Goal: Task Accomplishment & Management: Use online tool/utility

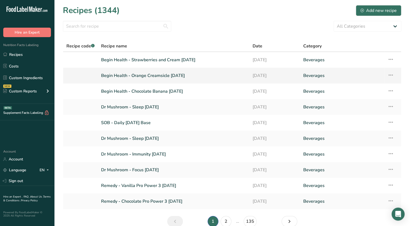
click at [169, 78] on link "Begin Health - Orange Creamsicle [DATE]" at bounding box center [173, 75] width 145 height 11
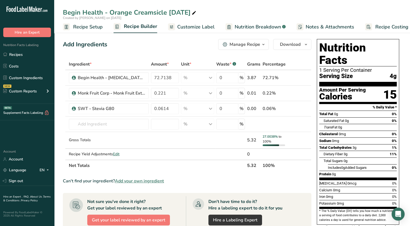
click at [137, 179] on span "Add your own ingredient" at bounding box center [139, 181] width 49 height 7
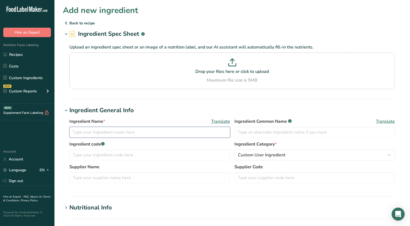
click at [142, 134] on input "text" at bounding box center [149, 132] width 161 height 11
type input "Future Ceuticals - Orange Juice Powder"
click at [253, 170] on label "Supplier Code" at bounding box center [315, 167] width 161 height 7
click at [256, 179] on input "text" at bounding box center [315, 177] width 161 height 11
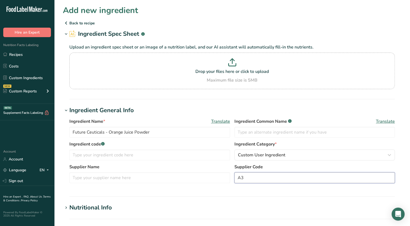
type input "A"
click at [241, 191] on section "Ingredient General Info Ingredient Name * Translate Future Ceuticals - Orange J…" at bounding box center [232, 151] width 339 height 91
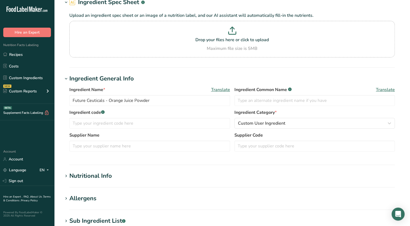
scroll to position [81, 0]
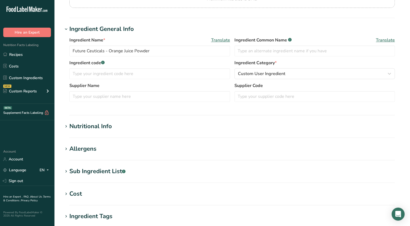
click at [63, 125] on span at bounding box center [66, 126] width 7 height 7
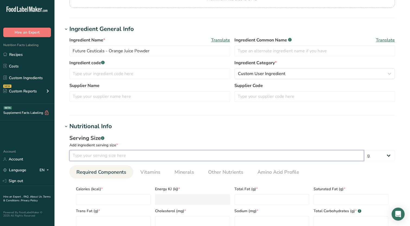
click at [100, 153] on input "number" at bounding box center [216, 155] width 295 height 11
type input "100"
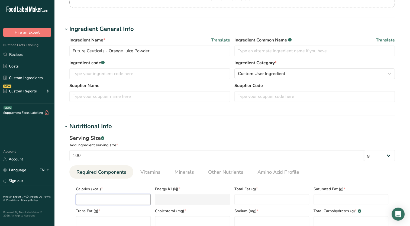
drag, startPoint x: 141, startPoint y: 198, endPoint x: 152, endPoint y: 181, distance: 20.5
click at [142, 198] on input "number" at bounding box center [113, 199] width 75 height 11
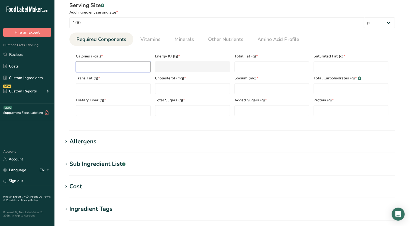
scroll to position [217, 0]
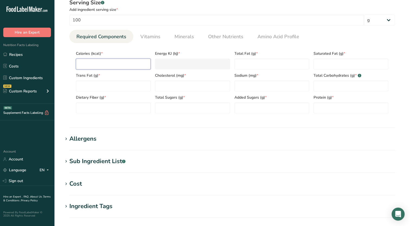
type input "3"
type KJ "12.6"
type input "38"
type KJ "159"
type input "380"
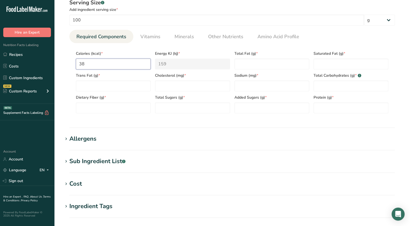
type KJ "1589.9"
type input "380"
click at [219, 33] on span "Other Nutrients" at bounding box center [225, 36] width 35 height 7
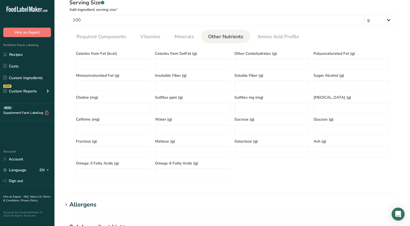
click at [204, 122] on div "Water (g)" at bounding box center [192, 124] width 79 height 22
click at [205, 126] on input "number" at bounding box center [192, 129] width 75 height 11
type input "5.00"
click at [114, 38] on span "Required Components" at bounding box center [101, 36] width 50 height 7
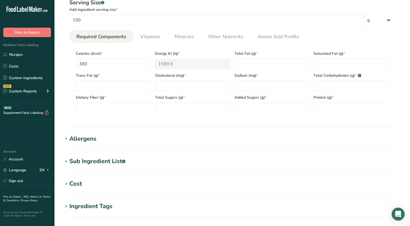
click at [337, 114] on section "Calories (kcal) * 380 Energy KJ (kj) * 1589.9 Total Fat (g) * Saturated Fat (g)…" at bounding box center [232, 80] width 326 height 75
click at [329, 108] on input "number" at bounding box center [351, 107] width 75 height 11
type input "1.02"
click at [305, 75] on span "Sodium (mg) *" at bounding box center [272, 76] width 75 height 6
click at [318, 83] on Carbohydrates "number" at bounding box center [351, 86] width 75 height 11
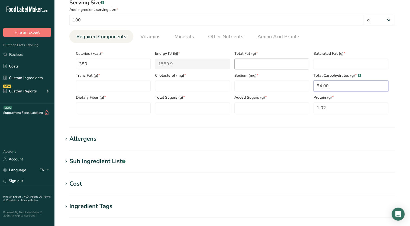
type Carbohydrates "94.00"
click at [277, 61] on Fat "number" at bounding box center [272, 64] width 75 height 11
type Fat "0.09"
click at [216, 36] on span "Other Nutrients" at bounding box center [225, 36] width 35 height 7
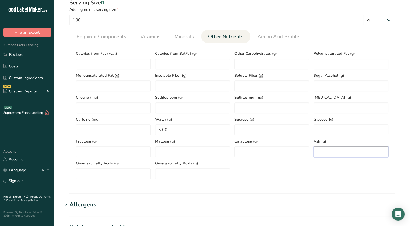
click at [320, 153] on input "number" at bounding box center [351, 151] width 75 height 11
type input "3.12"
click at [102, 40] on span "Required Components" at bounding box center [101, 36] width 50 height 7
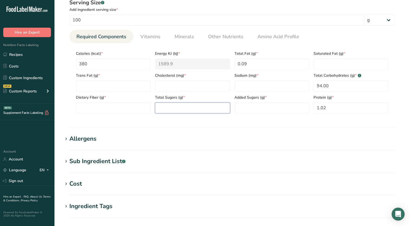
click at [191, 107] on Sugars "number" at bounding box center [192, 107] width 75 height 11
type Sugars "31.00"
click at [261, 104] on Sugars "number" at bounding box center [272, 107] width 75 height 11
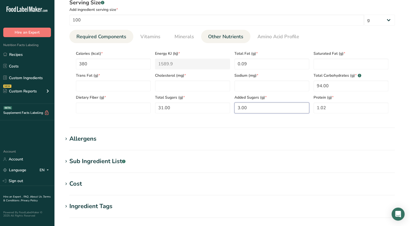
type Sugars "3.00"
click at [210, 39] on span "Other Nutrients" at bounding box center [225, 36] width 35 height 7
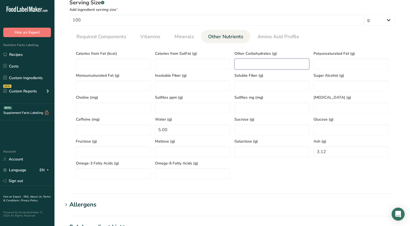
click at [248, 60] on Carbohydrates "number" at bounding box center [272, 64] width 75 height 11
type Carbohydrates "62.92"
click at [126, 36] on link "Required Components" at bounding box center [101, 37] width 54 height 14
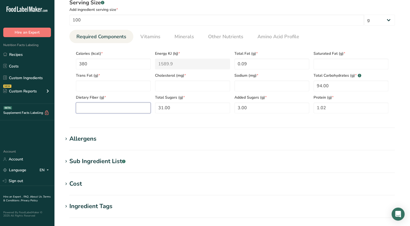
click at [133, 109] on Fiber "number" at bounding box center [113, 107] width 75 height 11
type Fiber "0.08"
click at [331, 65] on Fat "number" at bounding box center [351, 64] width 75 height 11
type Fat "0.02"
click at [124, 86] on Fat "number" at bounding box center [113, 86] width 75 height 11
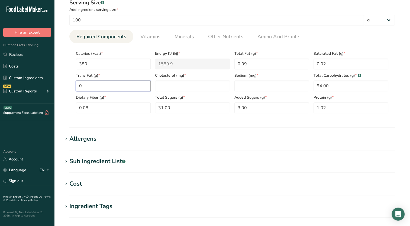
type Fat "0"
type input "0"
click at [151, 37] on span "Vitamins" at bounding box center [150, 36] width 20 height 7
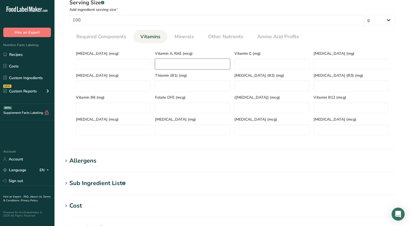
click at [183, 60] on RAE "number" at bounding box center [192, 64] width 75 height 11
type RAE "5.92"
click at [244, 62] on C "number" at bounding box center [272, 64] width 75 height 11
type C "59.10"
click at [193, 37] on link "Minerals" at bounding box center [184, 37] width 24 height 14
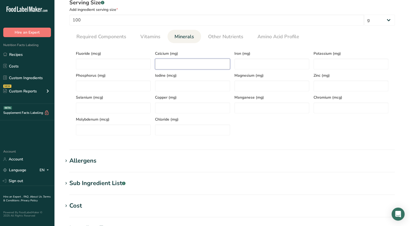
click at [209, 60] on input "number" at bounding box center [192, 64] width 75 height 11
type input "31.04"
click at [253, 63] on input "number" at bounding box center [272, 64] width 75 height 11
type input "0.15"
click at [319, 63] on input "number" at bounding box center [351, 64] width 75 height 11
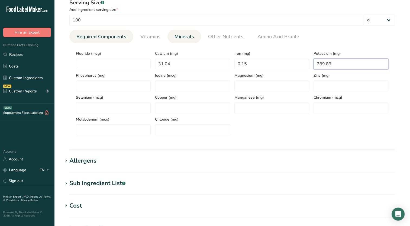
type input "289.89"
click at [95, 38] on span "Required Components" at bounding box center [101, 36] width 50 height 7
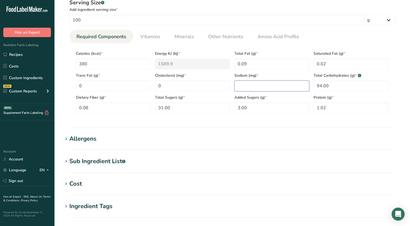
click at [267, 85] on input "number" at bounding box center [272, 86] width 75 height 11
type input "49.80"
click at [264, 134] on h1 "Allergens" at bounding box center [232, 138] width 339 height 9
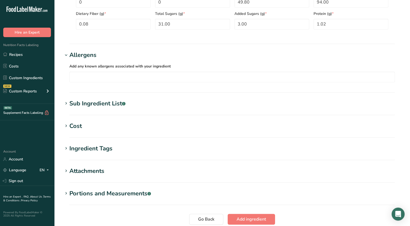
scroll to position [345, 0]
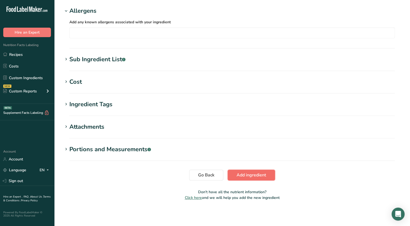
click at [242, 172] on span "Add ingredient" at bounding box center [252, 175] width 30 height 7
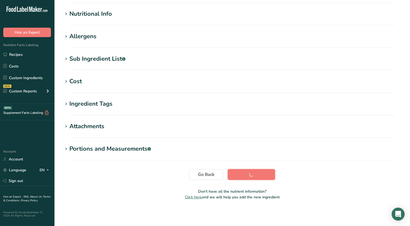
scroll to position [65, 0]
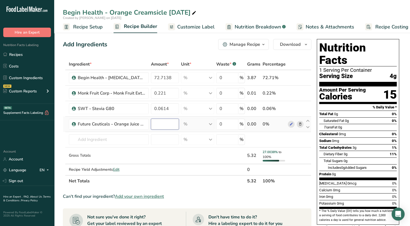
click at [158, 121] on input "number" at bounding box center [165, 124] width 28 height 11
click at [122, 138] on div "Ingredient * Amount * Unit * Waste * .a-a{fill:#347362;}.b-a{fill:#fff;} Grams …" at bounding box center [187, 123] width 249 height 128
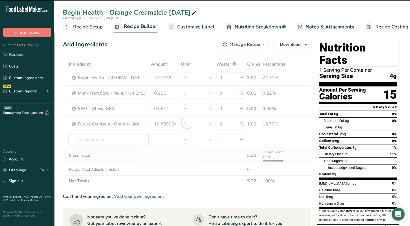
type input "18.7891"
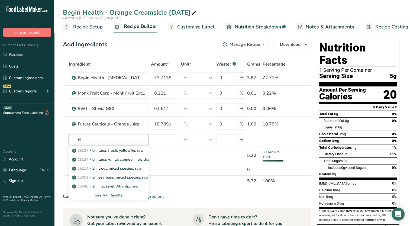
type input "F"
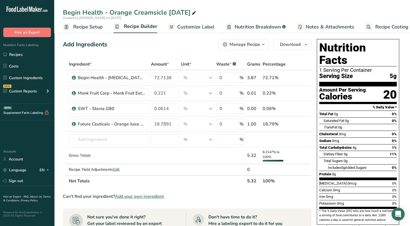
click at [153, 180] on th "Net Totals" at bounding box center [157, 180] width 178 height 11
click at [141, 195] on span "Add your own ingredient" at bounding box center [139, 196] width 49 height 7
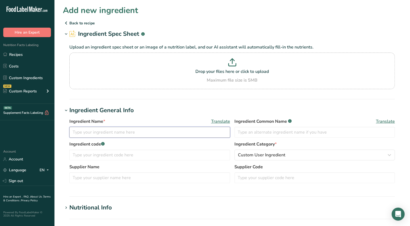
click at [159, 135] on input "text" at bounding box center [149, 132] width 161 height 11
type input "FIS - Curcumin 95%"
click at [127, 192] on section "Ingredient General Info Ingredient Name * Translate FIS - Curcumin 95% Ingredie…" at bounding box center [232, 151] width 339 height 91
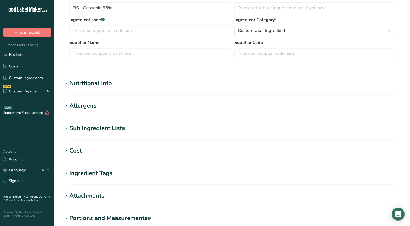
scroll to position [136, 0]
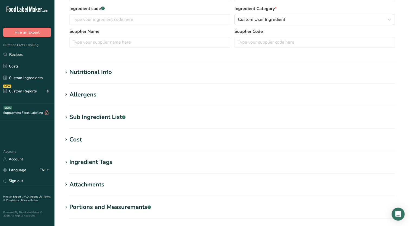
drag, startPoint x: 64, startPoint y: 118, endPoint x: 73, endPoint y: 121, distance: 9.4
click at [64, 118] on icon at bounding box center [66, 118] width 5 height 8
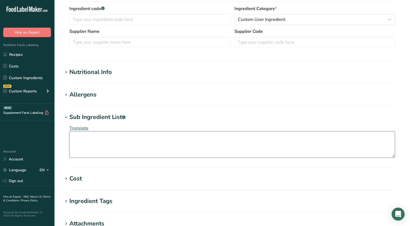
click at [82, 145] on textarea at bounding box center [232, 145] width 326 height 26
paste textarea "turmeric oleoresin"
type textarea "turmeric oleoresin"
click at [171, 123] on div "Translate turmeric oleoresin" at bounding box center [232, 141] width 339 height 39
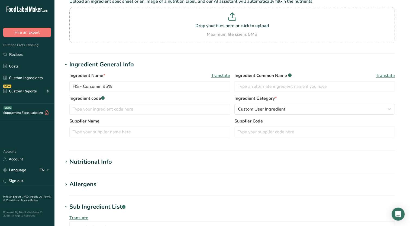
scroll to position [81, 0]
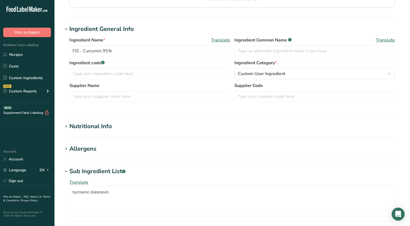
drag, startPoint x: 65, startPoint y: 128, endPoint x: 77, endPoint y: 130, distance: 12.0
click at [65, 128] on icon at bounding box center [66, 127] width 5 height 8
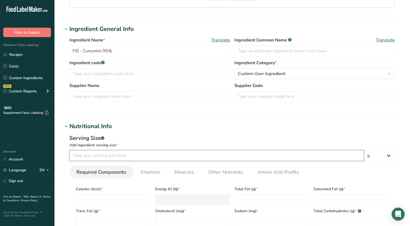
click at [234, 155] on input "number" at bounding box center [216, 155] width 295 height 11
type input "100"
click at [143, 190] on span "Calories (kcal) *" at bounding box center [113, 189] width 75 height 6
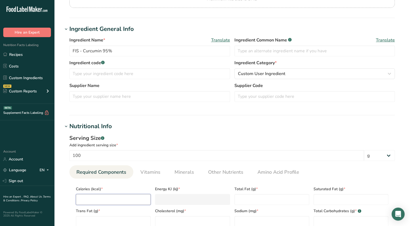
click at [140, 195] on input "number" at bounding box center [113, 199] width 75 height 11
type input "0"
type KJ "0"
type input "0"
type Fat "0"
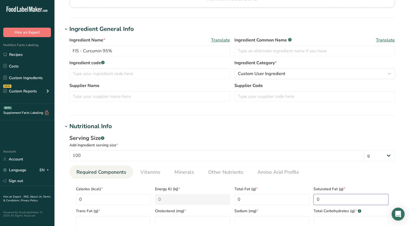
type Fat "0"
type input "0"
type Carbohydrates "0.03"
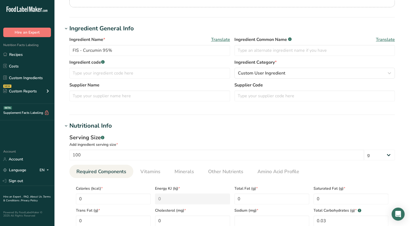
scroll to position [212, 0]
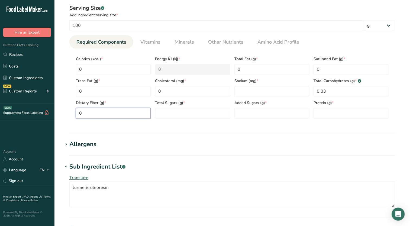
type Fiber "0"
type Sugars "0"
type input "0"
click at [220, 46] on link "Other Nutrients" at bounding box center [226, 42] width 40 height 14
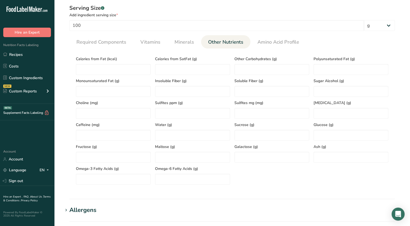
click at [176, 143] on div "Maltose (g)" at bounding box center [192, 152] width 79 height 22
click at [174, 131] on input "number" at bounding box center [192, 135] width 75 height 11
type input "0.49"
click at [341, 162] on input "number" at bounding box center [351, 157] width 75 height 11
type input "95.00"
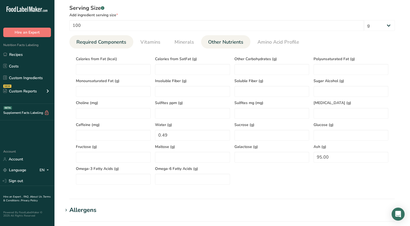
click at [122, 45] on span "Required Components" at bounding box center [101, 42] width 50 height 7
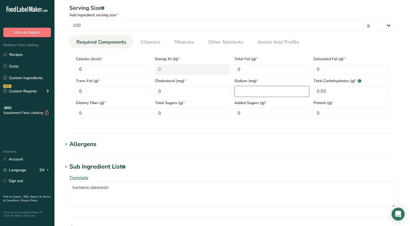
click at [254, 92] on input "number" at bounding box center [272, 91] width 75 height 11
type input "50.19"
click at [178, 40] on span "Minerals" at bounding box center [185, 42] width 20 height 7
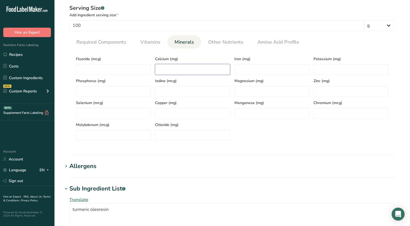
click at [204, 71] on input "number" at bounding box center [192, 69] width 75 height 11
type input "2.34"
type input "8.88"
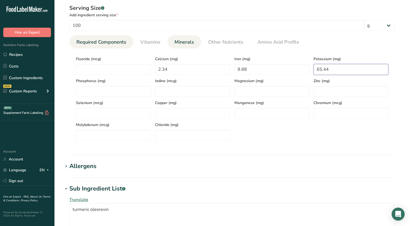
type input "65.44"
click at [118, 37] on link "Required Components" at bounding box center [101, 42] width 54 height 14
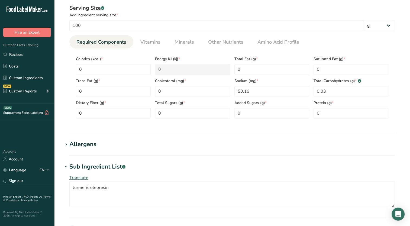
click at [258, 127] on section "Nutritional Info Serving Size .a-a{fill:#347362;}.b-a{fill:#fff;} Add ingredien…" at bounding box center [232, 63] width 339 height 142
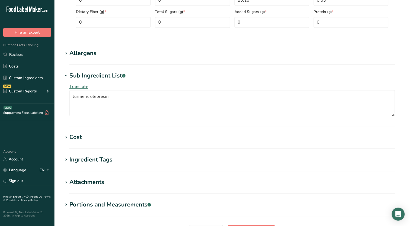
scroll to position [347, 0]
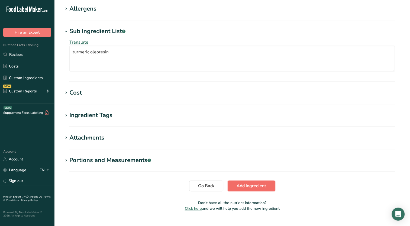
click at [258, 185] on span "Add ingredient" at bounding box center [252, 186] width 30 height 7
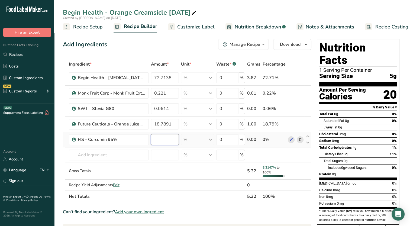
click at [178, 144] on input "number" at bounding box center [165, 139] width 28 height 11
click at [180, 50] on div "Add Ingredients Manage Recipe Delete Recipe Duplicate Recipe Scale Recipe Save …" at bounding box center [189, 218] width 252 height 363
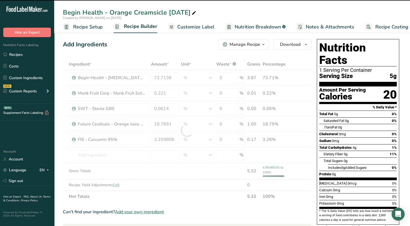
type input "3.2598"
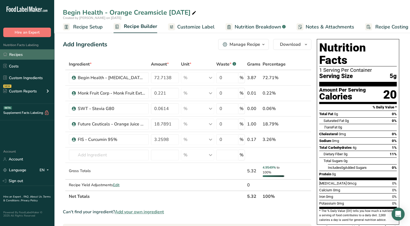
click at [24, 55] on link "Recipes" at bounding box center [27, 54] width 54 height 10
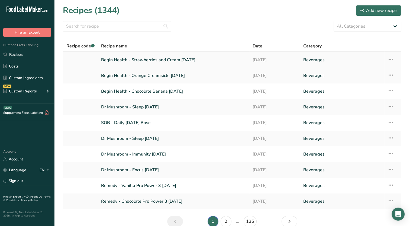
click at [145, 62] on link "Begin Health - Strawberries and Cream [DATE]" at bounding box center [173, 59] width 145 height 11
click at [145, 63] on link "Begin Health - Strawberries and Cream [DATE]" at bounding box center [173, 59] width 145 height 11
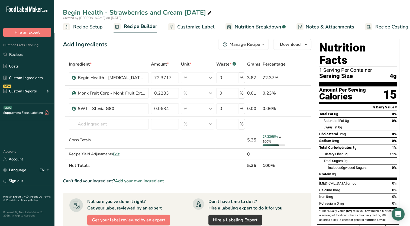
click at [133, 183] on span "Add your own ingredient" at bounding box center [139, 181] width 49 height 7
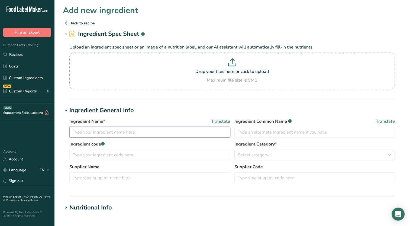
click at [120, 129] on input "text" at bounding box center [149, 132] width 161 height 11
type input "Future Ceuticals - Organic Freeze Dried Strawberry Powder"
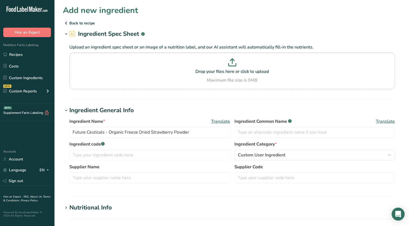
click at [64, 186] on div "Ingredient Name * Translate Future Ceuticals - Organic Freeze Dried Strawberry …" at bounding box center [232, 152] width 339 height 75
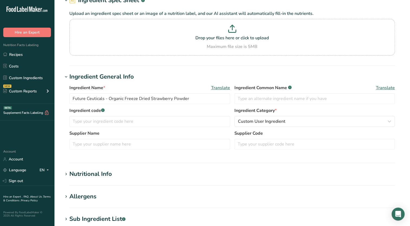
scroll to position [136, 0]
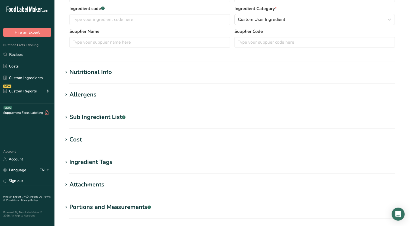
click at [64, 71] on icon at bounding box center [66, 73] width 5 height 8
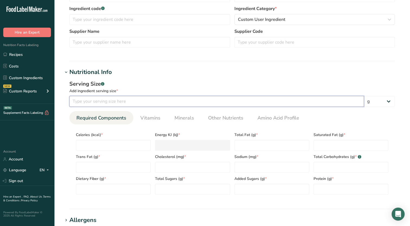
click at [98, 104] on input "number" at bounding box center [216, 101] width 295 height 11
type input "100"
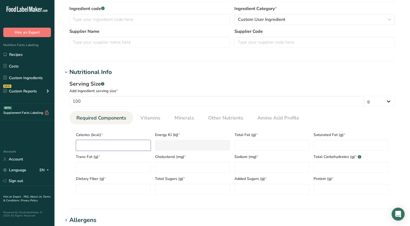
click at [104, 140] on input "number" at bounding box center [113, 145] width 75 height 11
type input "3"
type KJ "12.6"
type input "32"
type KJ "133.9"
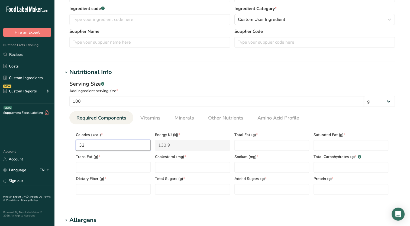
type input "323"
type KJ "1351.4"
type input "323"
click at [214, 119] on span "Other Nutrients" at bounding box center [225, 117] width 35 height 7
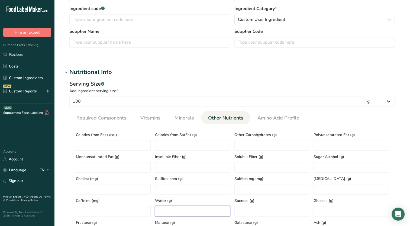
click at [195, 213] on input "number" at bounding box center [192, 211] width 75 height 11
type input "4.00"
click at [90, 121] on span "Required Components" at bounding box center [101, 117] width 50 height 7
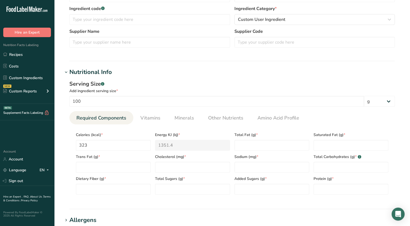
click at [326, 183] on div "Protein (g) *" at bounding box center [351, 184] width 79 height 22
click at [325, 187] on input "number" at bounding box center [351, 189] width 75 height 11
type input "6.88"
click at [329, 168] on Carbohydrates "number" at bounding box center [351, 167] width 75 height 11
type Carbohydrates "81.93"
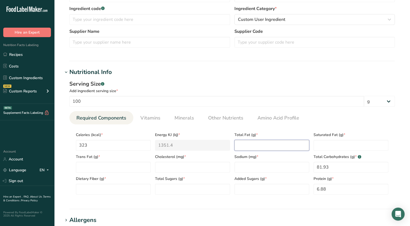
click at [259, 144] on Fat "number" at bounding box center [272, 145] width 75 height 11
type Fat "3.08"
click at [212, 121] on span "Other Nutrients" at bounding box center [225, 117] width 35 height 7
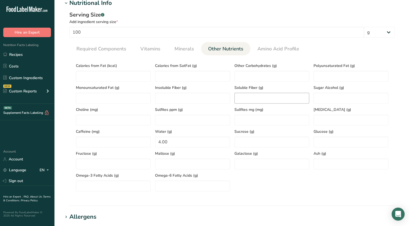
scroll to position [217, 0]
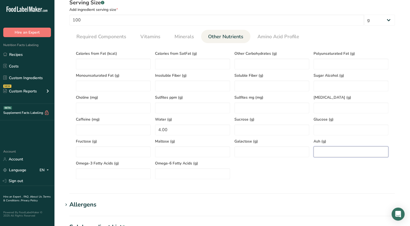
click at [329, 154] on input "number" at bounding box center [351, 151] width 75 height 11
type input "4.11"
click at [103, 37] on span "Required Components" at bounding box center [101, 36] width 50 height 7
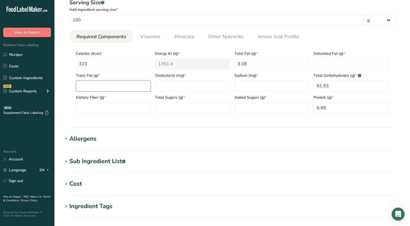
click at [103, 85] on Fat "number" at bounding box center [113, 86] width 75 height 11
click at [218, 110] on Sugars "number" at bounding box center [192, 107] width 75 height 11
type Sugars "50.20"
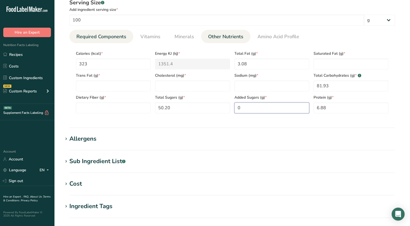
type Sugars "0"
drag, startPoint x: 231, startPoint y: 40, endPoint x: 207, endPoint y: 60, distance: 31.2
click at [231, 40] on span "Other Nutrients" at bounding box center [225, 36] width 35 height 7
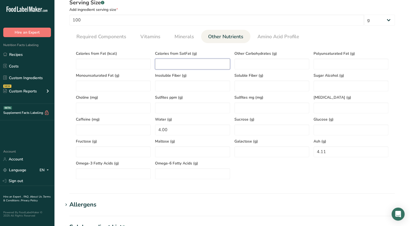
click at [194, 65] on SatFat "number" at bounding box center [192, 64] width 75 height 11
click at [277, 68] on Carbohydrates "number" at bounding box center [272, 64] width 75 height 11
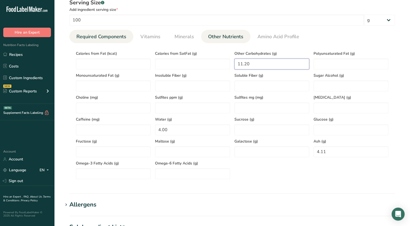
type Carbohydrates "11.20"
click at [123, 36] on span "Required Components" at bounding box center [101, 36] width 50 height 7
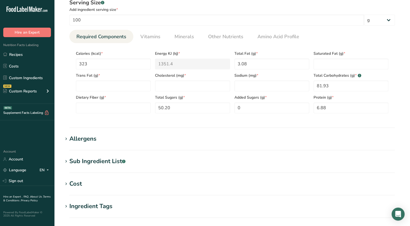
click at [106, 113] on section "Calories (kcal) * 323 Energy KJ (kj) * 1351.4 Total Fat (g) * 3.08 Saturated Fa…" at bounding box center [232, 80] width 326 height 75
click at [106, 109] on Fiber "number" at bounding box center [113, 107] width 75 height 11
type Fiber "20.53"
click at [324, 67] on Fat "number" at bounding box center [351, 64] width 75 height 11
type Fat "0.45"
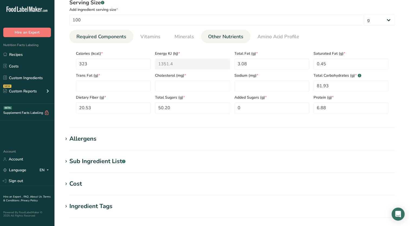
click at [237, 35] on span "Other Nutrients" at bounding box center [225, 36] width 35 height 7
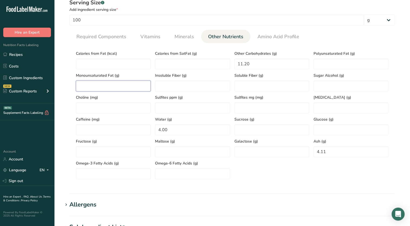
click at [123, 85] on Fat "number" at bounding box center [113, 86] width 75 height 11
type Fat "0.74"
click at [318, 66] on Fat "number" at bounding box center [351, 64] width 75 height 11
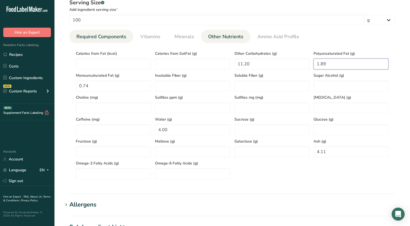
type Fat "1.89"
drag, startPoint x: 119, startPoint y: 39, endPoint x: 154, endPoint y: 51, distance: 36.5
click at [119, 39] on span "Required Components" at bounding box center [101, 36] width 50 height 7
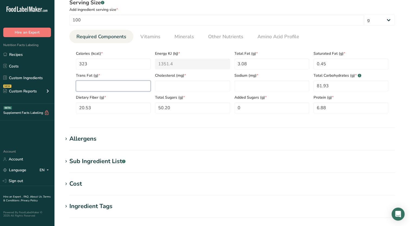
click at [88, 91] on Fat "number" at bounding box center [113, 86] width 75 height 11
type Fat "0"
type input "0"
click at [149, 38] on span "Vitamins" at bounding box center [150, 36] width 20 height 7
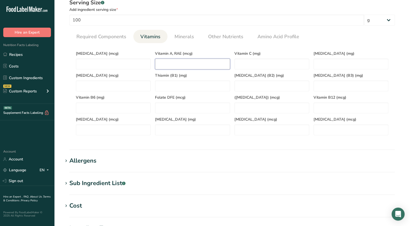
click at [183, 66] on RAE "number" at bounding box center [192, 64] width 75 height 11
type RAE "6.16"
type C "603.66"
click at [178, 43] on link "Minerals" at bounding box center [184, 37] width 24 height 14
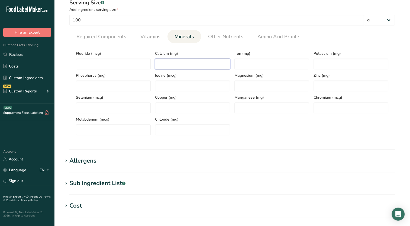
click at [192, 59] on input "number" at bounding box center [192, 64] width 75 height 11
type input "164.42"
type input "4.67"
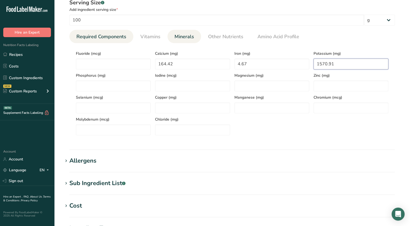
type input "1570.91"
drag, startPoint x: 97, startPoint y: 37, endPoint x: 98, endPoint y: 43, distance: 6.3
click at [97, 37] on span "Required Components" at bounding box center [101, 36] width 50 height 7
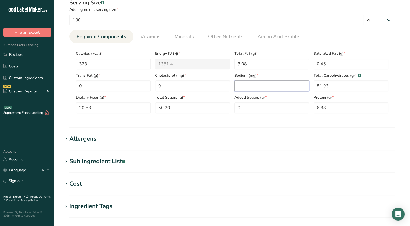
click at [239, 85] on input "number" at bounding box center [272, 86] width 75 height 11
type input "56.60"
click at [243, 121] on div "Serving Size .a-a{fill:#347362;}.b-a{fill:#fff;} Add ingredient serving size * …" at bounding box center [232, 58] width 339 height 126
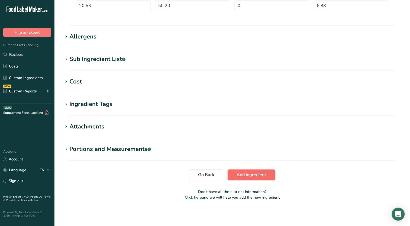
click at [263, 169] on button "Add ingredient" at bounding box center [251, 174] width 47 height 11
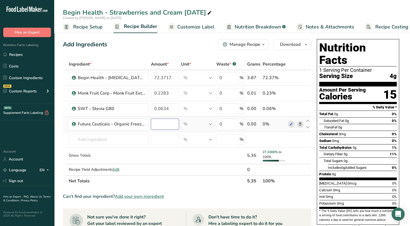
click at [154, 122] on input "number" at bounding box center [165, 124] width 28 height 11
click at [136, 139] on div "Ingredient * Amount * Unit * Waste * .a-a{fill:#347362;}.b-a{fill:#fff;} Grams …" at bounding box center [187, 123] width 249 height 128
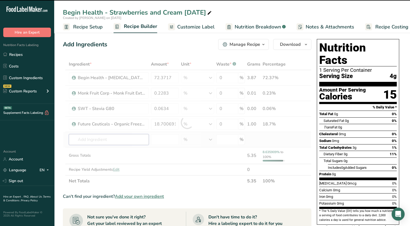
type input "18.7007"
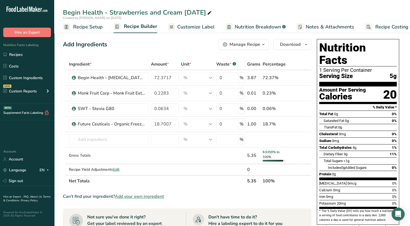
click at [134, 195] on span "Add your own ingredient" at bounding box center [139, 196] width 49 height 7
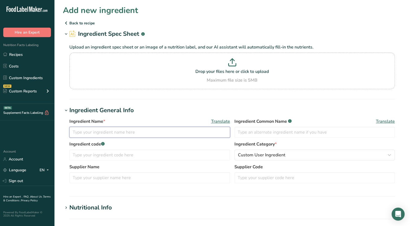
click at [123, 133] on input "text" at bounding box center [149, 132] width 161 height 11
type input "FIS - Vegetable Juice Color 1540"
click at [166, 117] on div "Ingredient Name * Translate FIS - Vegetable Juice Color 1540 Ingredient Common …" at bounding box center [232, 152] width 339 height 75
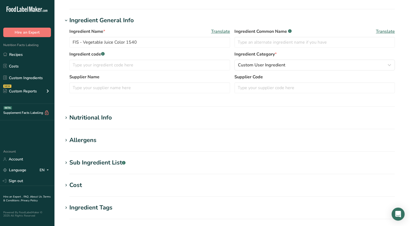
scroll to position [108, 0]
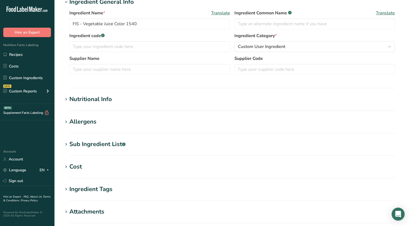
click at [68, 145] on icon at bounding box center [66, 145] width 5 height 8
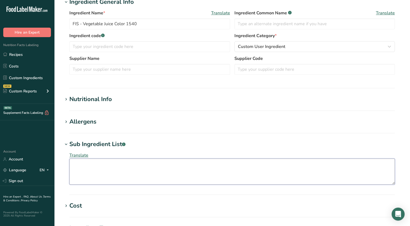
click at [117, 172] on textarea at bounding box center [232, 172] width 326 height 26
paste textarea "Vegetable Juice Color(purple sweet potato), Glucose Syrup Solids, [MEDICAL_DATA]"
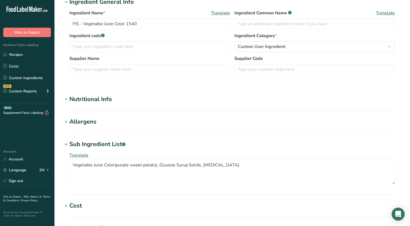
click at [200, 121] on h1 "Allergens" at bounding box center [232, 121] width 339 height 9
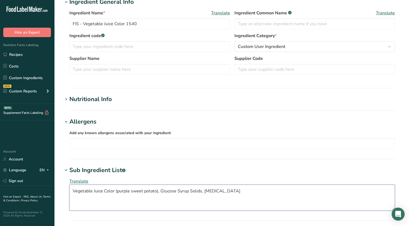
type textarea "Vegetable Juice Color (purple sweet potato), Glucose Syrup Solids, [MEDICAL_DAT…"
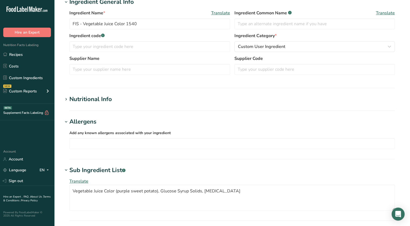
click at [68, 97] on icon at bounding box center [66, 100] width 5 height 8
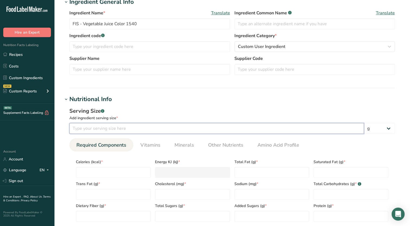
click at [105, 126] on input "number" at bounding box center [216, 128] width 295 height 11
type input "100"
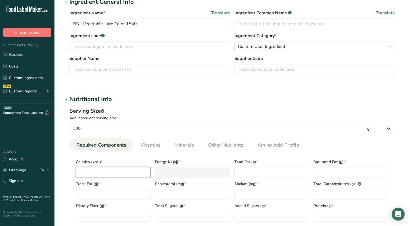
click at [91, 171] on input "number" at bounding box center [113, 172] width 75 height 11
type input "2"
type KJ "8.4"
type input "25"
type KJ "104.6"
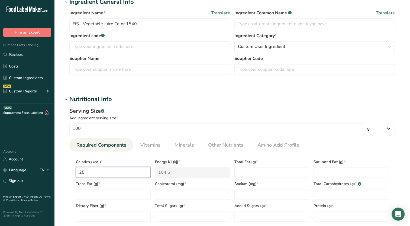
type input "258"
type KJ "1079.5"
type input "258.6"
type KJ "1082"
type input "258.60"
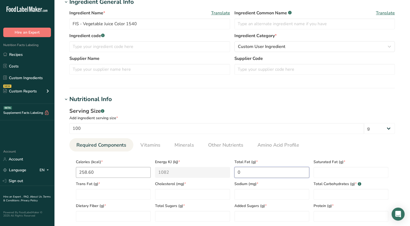
type Fat "0"
type input "0"
type Carbohydrates "0"
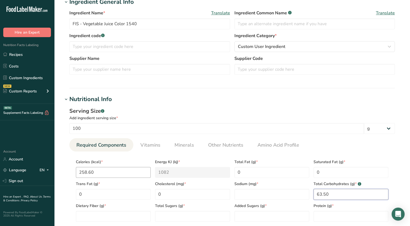
type Carbohydrates "63.50"
type Fiber "2.35"
type Sugars "3.53"
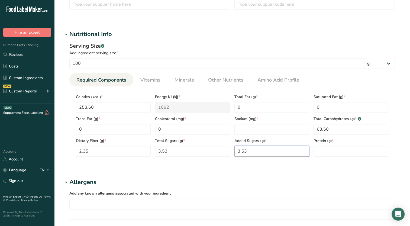
scroll to position [190, 0]
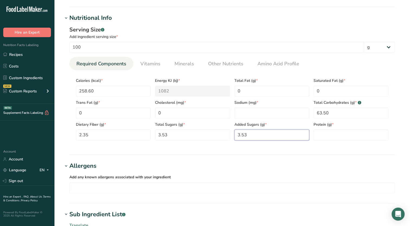
type Sugars "3.53"
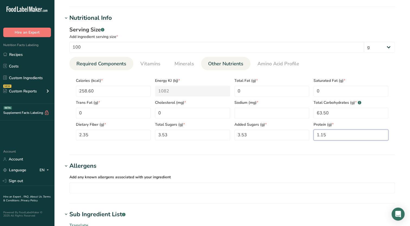
type input "1.15"
click at [220, 67] on link "Other Nutrients" at bounding box center [226, 64] width 40 height 14
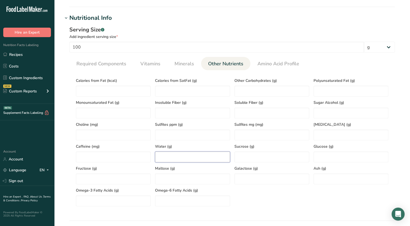
click at [197, 157] on input "number" at bounding box center [192, 157] width 75 height 11
type input "31.30"
click at [322, 180] on input "number" at bounding box center [351, 179] width 75 height 11
type input "4.05"
drag, startPoint x: 150, startPoint y: 64, endPoint x: 189, endPoint y: 79, distance: 42.3
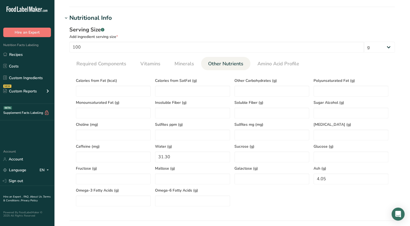
click at [150, 64] on span "Vitamins" at bounding box center [150, 63] width 20 height 7
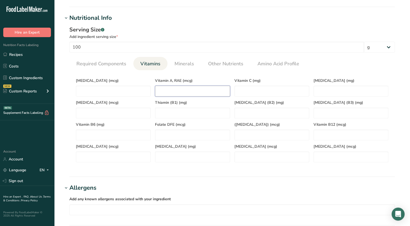
click at [193, 88] on RAE "number" at bounding box center [192, 91] width 75 height 11
type RAE "0.90"
click at [110, 66] on span "Required Components" at bounding box center [101, 63] width 50 height 7
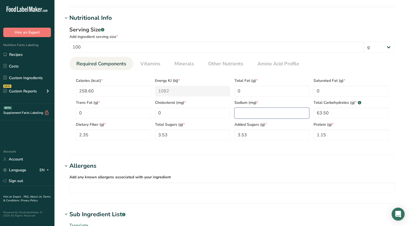
click at [266, 113] on input "number" at bounding box center [272, 113] width 75 height 11
type input "280.39"
drag, startPoint x: 184, startPoint y: 66, endPoint x: 208, endPoint y: 84, distance: 29.5
click at [184, 66] on span "Minerals" at bounding box center [185, 63] width 20 height 7
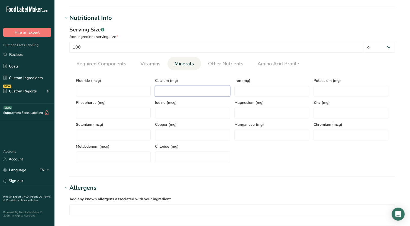
click at [218, 94] on input "number" at bounding box center [192, 91] width 75 height 11
type input "60.77"
type input "0"
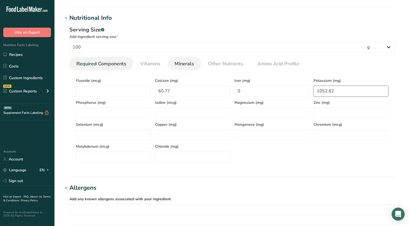
type input "1052.82"
click at [114, 62] on span "Required Components" at bounding box center [101, 63] width 50 height 7
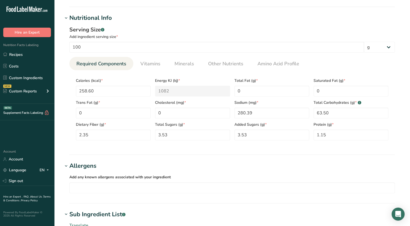
click at [247, 168] on h1 "Allergens" at bounding box center [232, 166] width 339 height 9
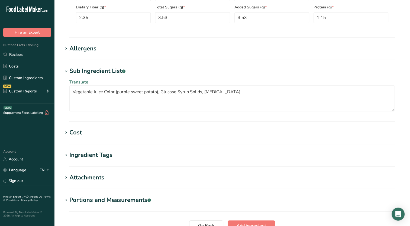
scroll to position [353, 0]
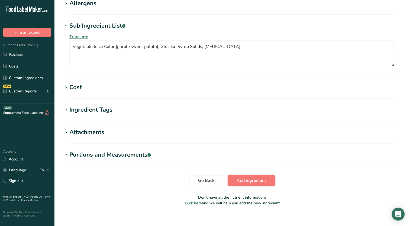
click at [249, 178] on span "Add ingredient" at bounding box center [252, 180] width 30 height 7
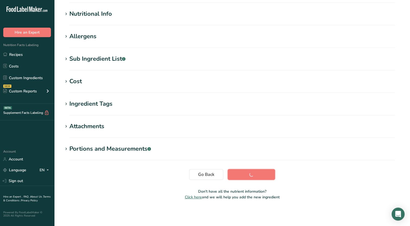
scroll to position [65, 0]
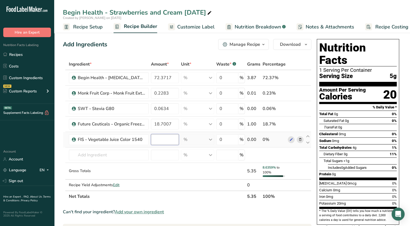
click at [165, 142] on input "number" at bounding box center [165, 139] width 28 height 11
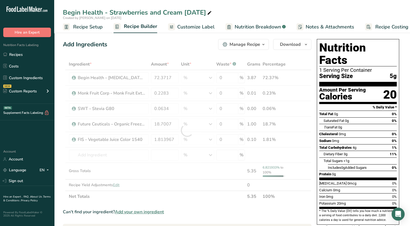
click at [210, 204] on section "Ingredient * Amount * Unit * Waste * .a-a{fill:#347362;}.b-a{fill:#fff;} Grams …" at bounding box center [187, 225] width 249 height 333
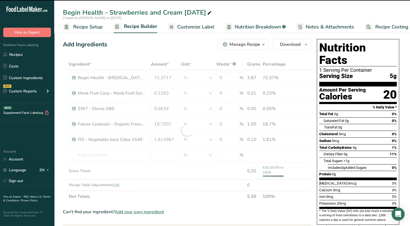
type input "1.814"
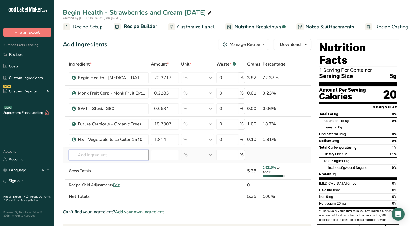
click at [115, 153] on input "text" at bounding box center [109, 155] width 80 height 11
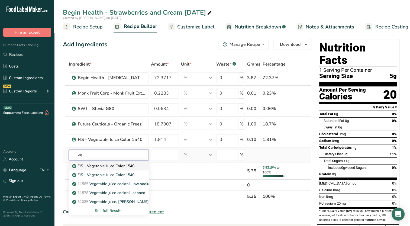
type input "v"
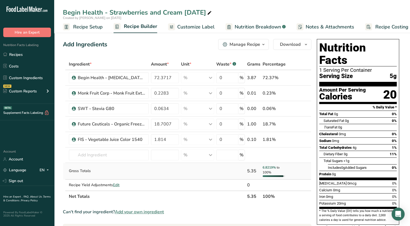
click at [155, 177] on td at bounding box center [165, 171] width 30 height 17
click at [29, 77] on link "Custom Ingredients" at bounding box center [27, 78] width 54 height 10
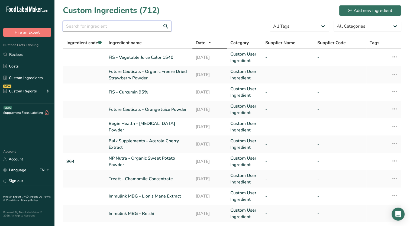
click at [93, 31] on input "text" at bounding box center [117, 26] width 108 height 11
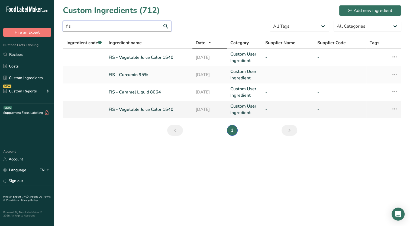
type input "fis"
click at [394, 110] on icon at bounding box center [395, 109] width 7 height 10
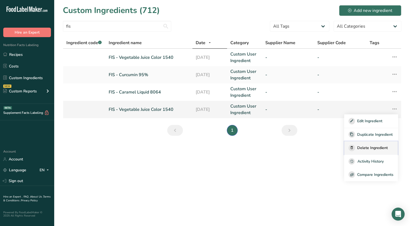
click at [375, 148] on span "Delete Ingredient" at bounding box center [372, 148] width 31 height 6
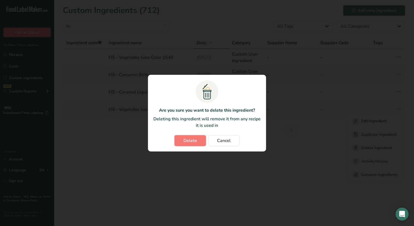
click at [183, 137] on button "Delete" at bounding box center [190, 140] width 31 height 11
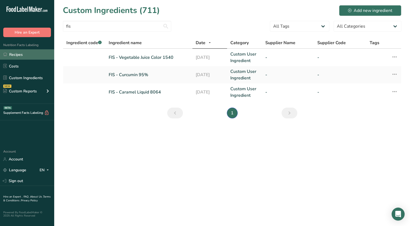
click at [16, 55] on link "Recipes" at bounding box center [27, 54] width 54 height 10
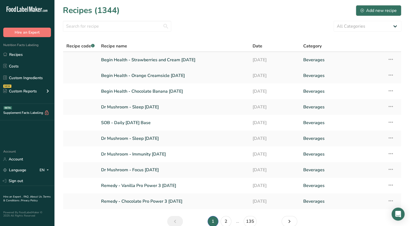
click at [173, 61] on link "Begin Health - Strawberries and Cream [DATE]" at bounding box center [173, 59] width 145 height 11
click at [157, 91] on link "Begin Health - Chocolate Banana [DATE]" at bounding box center [173, 91] width 145 height 11
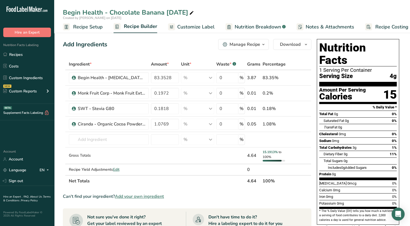
click at [143, 196] on span "Add your own ingredient" at bounding box center [139, 196] width 49 height 7
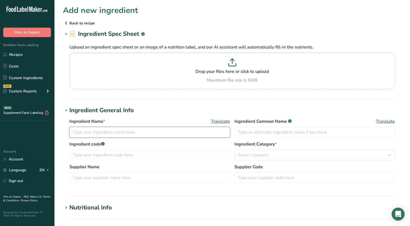
click at [116, 133] on input "text" at bounding box center [149, 132] width 161 height 11
type input "Everlite Nutraceuticals - Banana Powder"
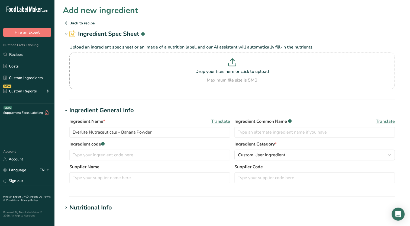
click at [114, 186] on div "Supplier Name Supplier Code" at bounding box center [232, 175] width 326 height 23
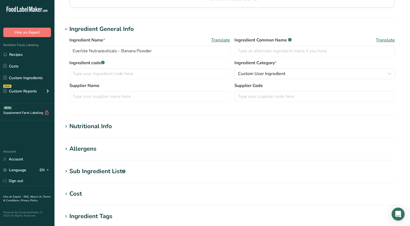
click at [65, 128] on icon at bounding box center [66, 127] width 5 height 8
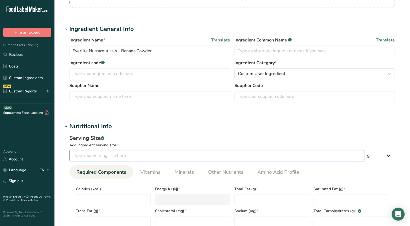
click at [88, 154] on input "number" at bounding box center [216, 155] width 295 height 11
type input "100"
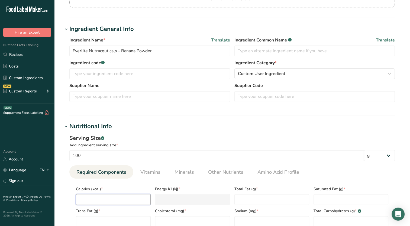
click at [104, 200] on input "number" at bounding box center [113, 199] width 75 height 11
type input "1"
type KJ "4.2"
type input "18"
type KJ "75.3"
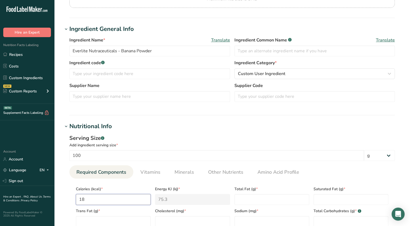
type input "188"
type KJ "786.6"
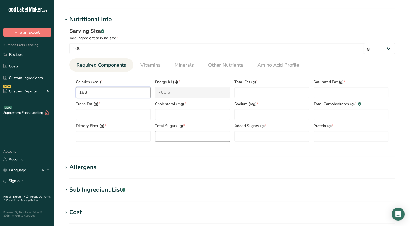
scroll to position [190, 0]
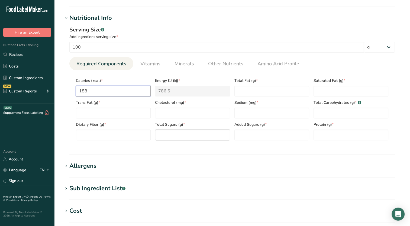
type input "188"
type Fat "0"
type input "0"
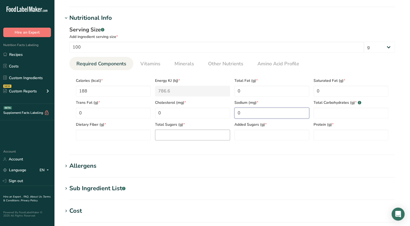
type input "0"
type Carbohydrates "26.10"
type Fiber "3.08"
type Sugars "0"
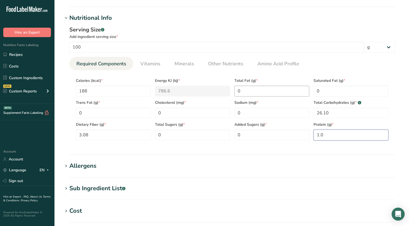
type input "1.0"
click at [250, 90] on Fat "0" at bounding box center [272, 91] width 75 height 11
type Fat "0.3"
click at [150, 66] on span "Vitamins" at bounding box center [150, 63] width 20 height 7
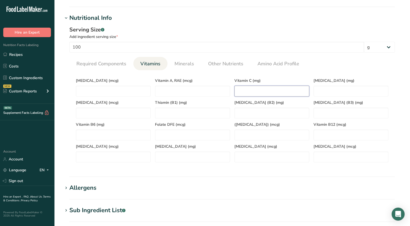
click at [265, 94] on C "number" at bounding box center [272, 91] width 75 height 11
type C "6.2"
click at [185, 67] on span "Minerals" at bounding box center [185, 63] width 20 height 7
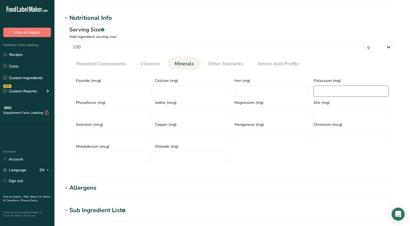
click at [328, 95] on input "number" at bounding box center [351, 91] width 75 height 11
type input "128"
drag, startPoint x: 317, startPoint y: 166, endPoint x: 315, endPoint y: 162, distance: 4.5
click at [317, 166] on section "Calories (kcal) * 188 Energy KJ (kj) * 786.6 Total Fat (g) * 0.3 Saturated Fat …" at bounding box center [232, 118] width 326 height 97
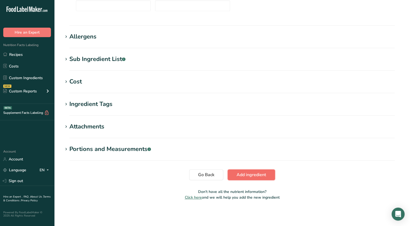
click at [266, 175] on span "Add ingredient" at bounding box center [252, 175] width 30 height 7
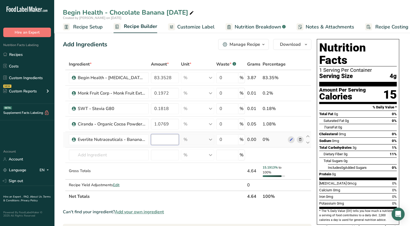
click at [163, 142] on input "number" at bounding box center [165, 139] width 28 height 11
click at [145, 50] on div "Add Ingredients Manage Recipe Delete Recipe Duplicate Recipe Scale Recipe Save …" at bounding box center [189, 218] width 252 height 363
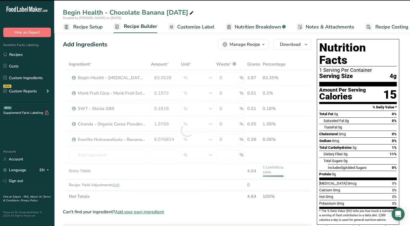
type input "8.0768"
